Goal: Task Accomplishment & Management: Use online tool/utility

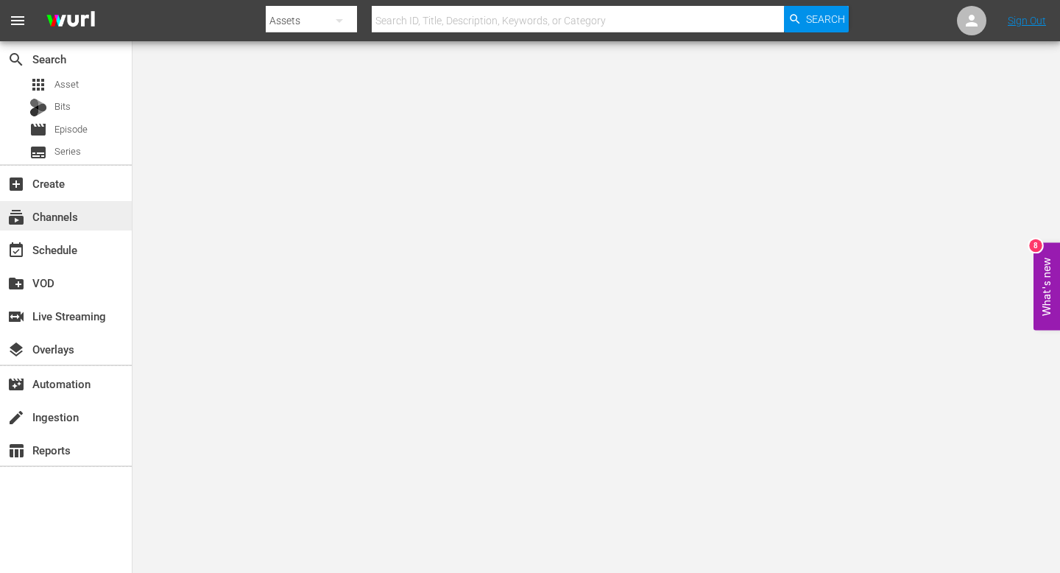
click at [80, 219] on div "subscriptions Channels" at bounding box center [41, 214] width 82 height 13
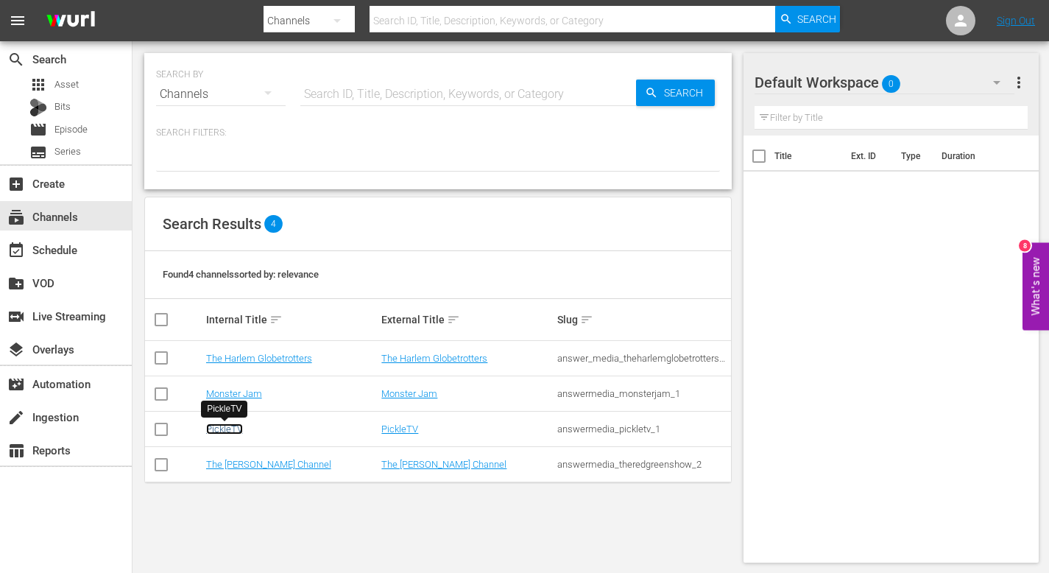
click at [226, 428] on link "PickleTV" at bounding box center [224, 428] width 37 height 11
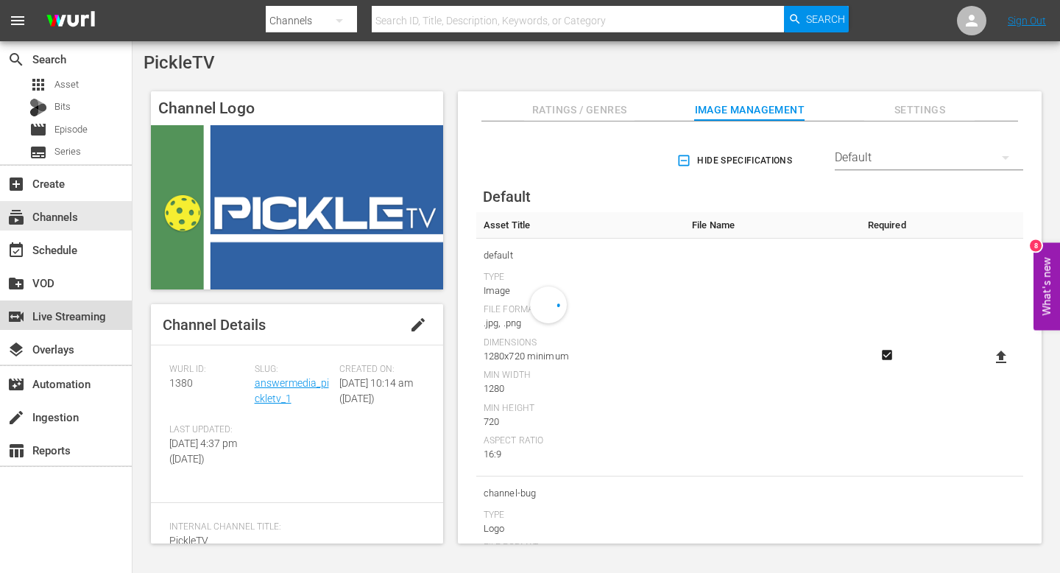
click at [75, 320] on div "switch_video Live Streaming" at bounding box center [41, 313] width 82 height 13
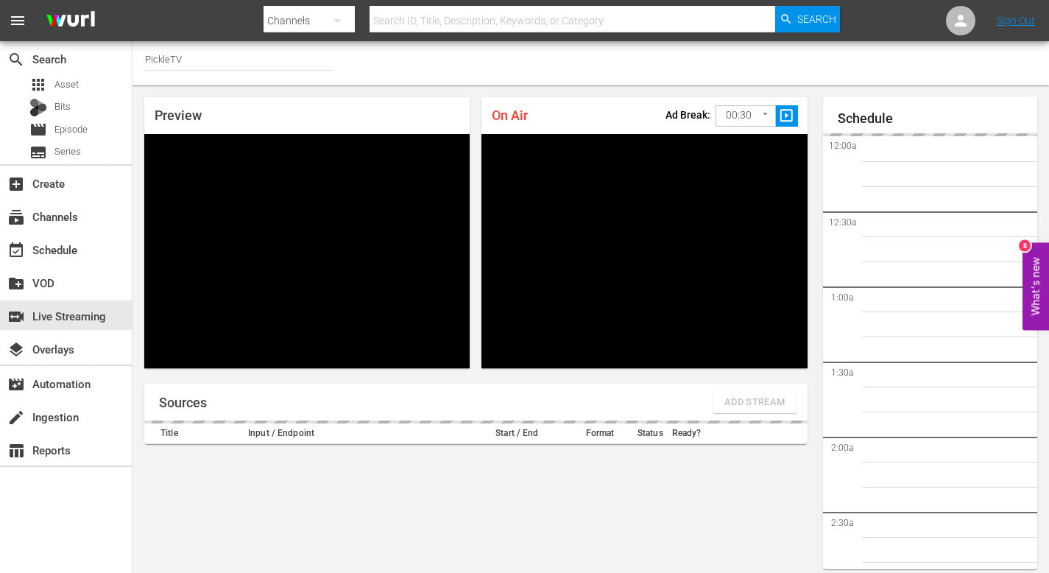
scroll to position [63, 0]
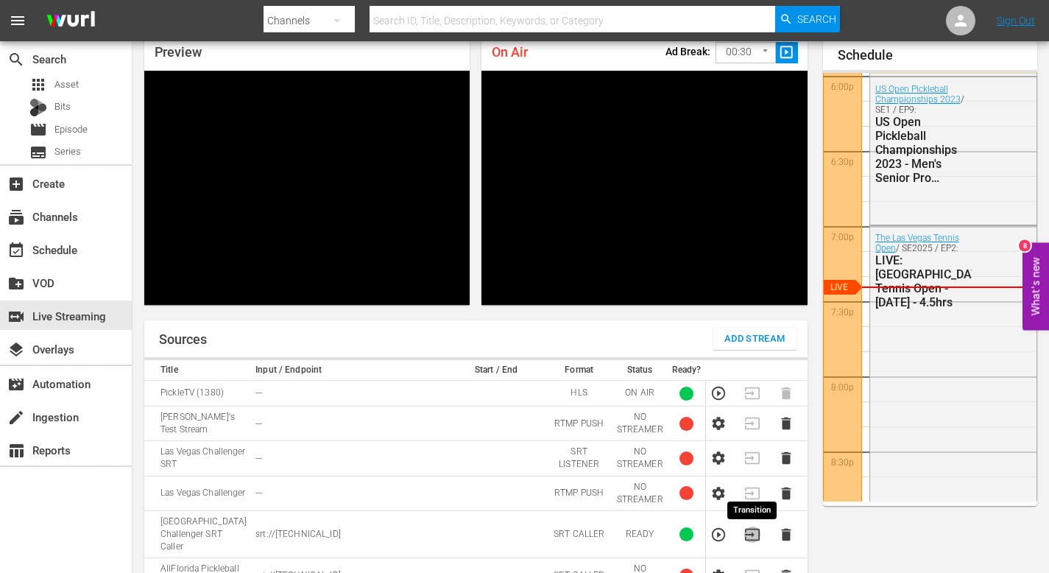
click at [753, 536] on icon "button" at bounding box center [751, 534] width 15 height 12
